Goal: Answer question/provide support

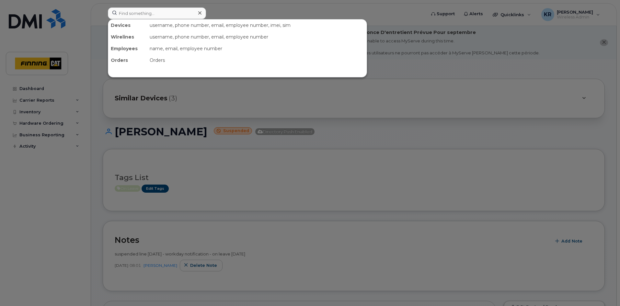
scroll to position [32, 0]
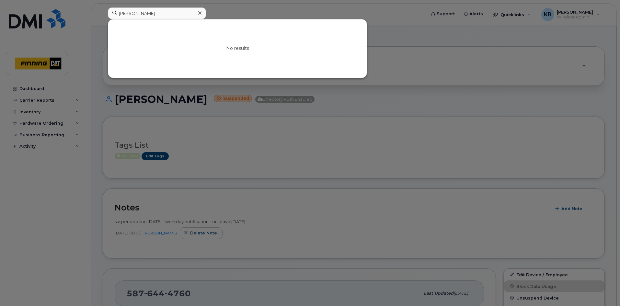
type input "[PERSON_NAME]"
click at [201, 14] on icon at bounding box center [199, 12] width 3 height 5
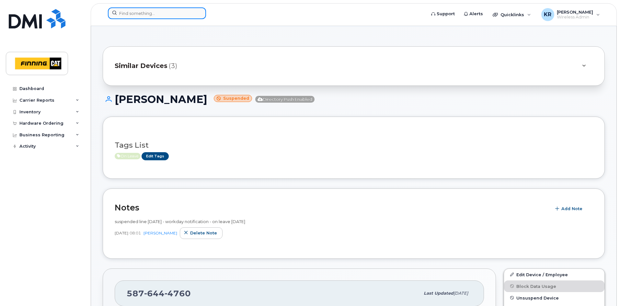
click at [147, 13] on input at bounding box center [157, 13] width 98 height 12
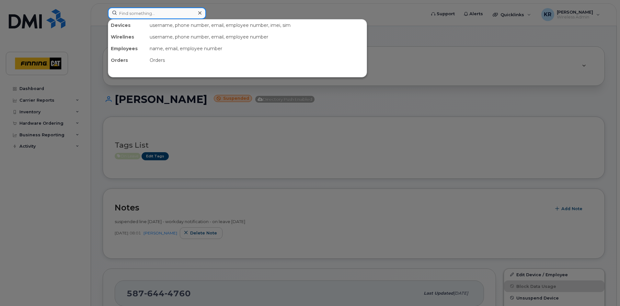
paste input "2894565570"
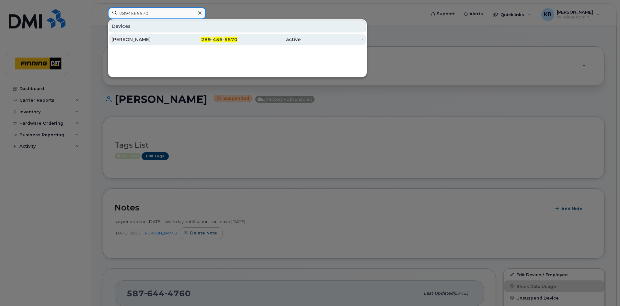
type input "2894565570"
click at [223, 40] on div "289 - 456 - 5570" at bounding box center [205, 39] width 63 height 6
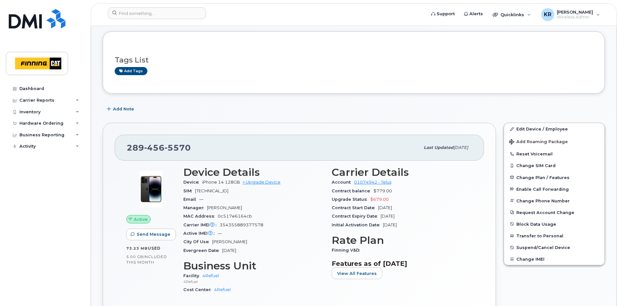
scroll to position [65, 0]
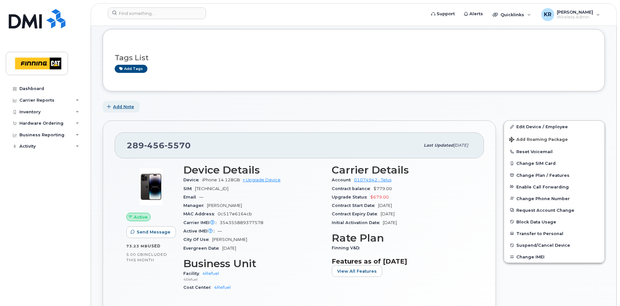
click at [121, 105] on span "Add Note" at bounding box center [123, 107] width 21 height 6
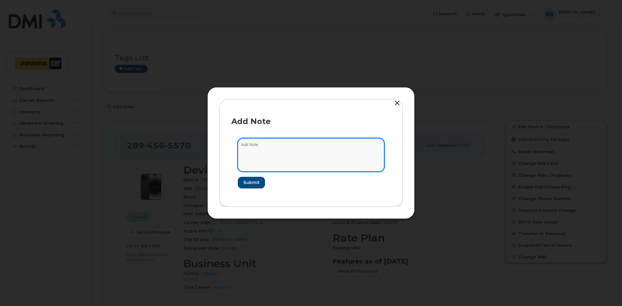
click at [268, 146] on textarea at bounding box center [311, 154] width 146 height 33
type textarea "Sailpoint for"
click at [267, 146] on textarea "Sailpoint for" at bounding box center [311, 154] width 146 height 33
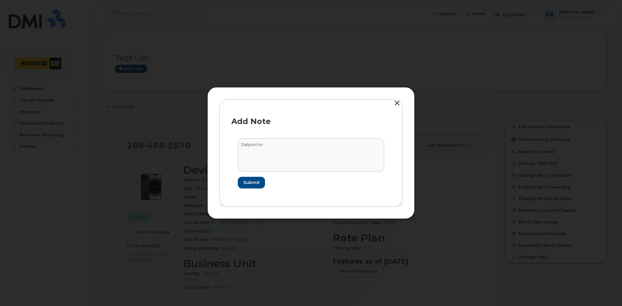
click at [397, 103] on button "button" at bounding box center [397, 103] width 10 height 9
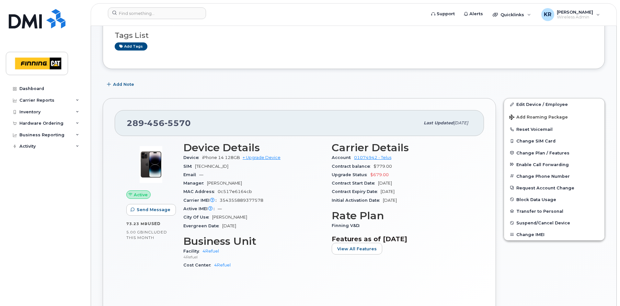
scroll to position [97, 0]
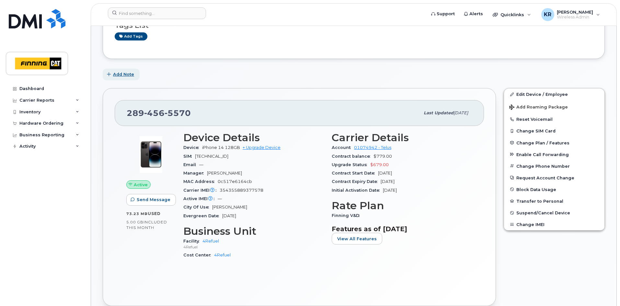
click at [118, 75] on span "Add Note" at bounding box center [123, 74] width 21 height 6
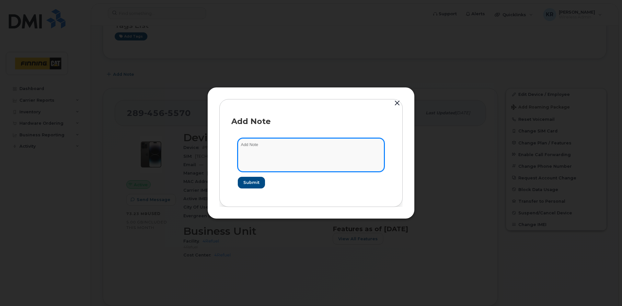
click at [266, 144] on textarea at bounding box center [311, 154] width 146 height 33
click at [338, 147] on textarea "Sailpoint for termination came through Sept" at bounding box center [311, 154] width 146 height 33
click at [330, 146] on textarea "Sailpoint for termination came through Sept" at bounding box center [311, 154] width 146 height 33
click at [337, 145] on textarea "Sailpoint for termination came through [DATE]" at bounding box center [311, 154] width 146 height 33
paste textarea "CTASK0824259"
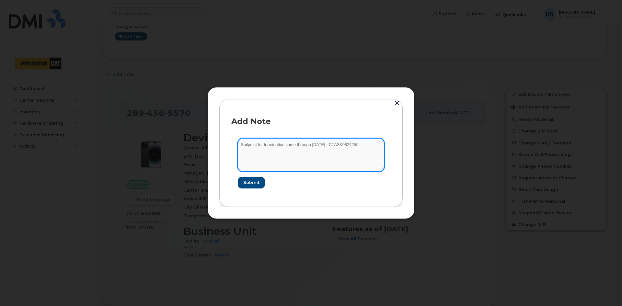
click at [335, 145] on textarea "Sailpoint for termination came through [DATE] - CTASK0824259" at bounding box center [311, 154] width 146 height 33
click at [368, 146] on textarea "Sailpoint for termination came through [DATE] - SCTASK0824259" at bounding box center [311, 154] width 146 height 33
click at [366, 144] on textarea "Sailpoint for termination came through [DATE] - SCTASK0824259" at bounding box center [311, 154] width 146 height 33
click at [367, 145] on textarea "Sailpoint for termination came through [DATE] - SCTASK0824259" at bounding box center [311, 154] width 146 height 33
click at [286, 145] on textarea "Sailpoint for termination came through [DATE] - SCTASK0824259" at bounding box center [311, 154] width 146 height 33
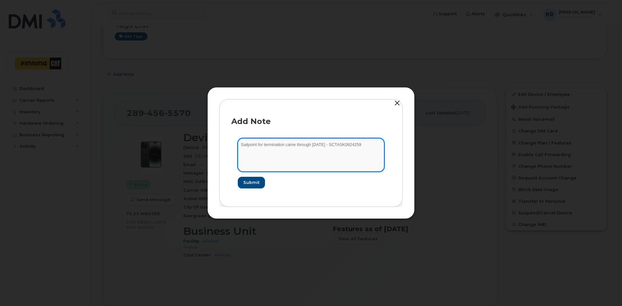
click at [372, 145] on textarea "Sailpoint for termination came through [DATE] - SCTASK0824259" at bounding box center [311, 154] width 146 height 33
drag, startPoint x: 290, startPoint y: 151, endPoint x: 326, endPoint y: 151, distance: 36.6
click at [326, 151] on textarea "Sailpoint for termination came through [DATE] - SCTASK0824259 Did not pick up S…" at bounding box center [311, 154] width 146 height 33
type textarea "Sailpoint for termination came through [DATE] - SCTASK0824259 Did not pick up S…"
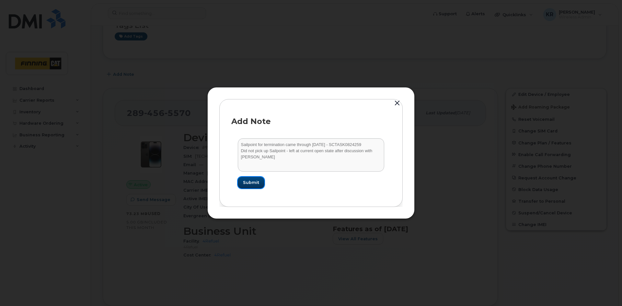
click at [251, 181] on span "Submit" at bounding box center [251, 182] width 16 height 6
